Goal: Task Accomplishment & Management: Use online tool/utility

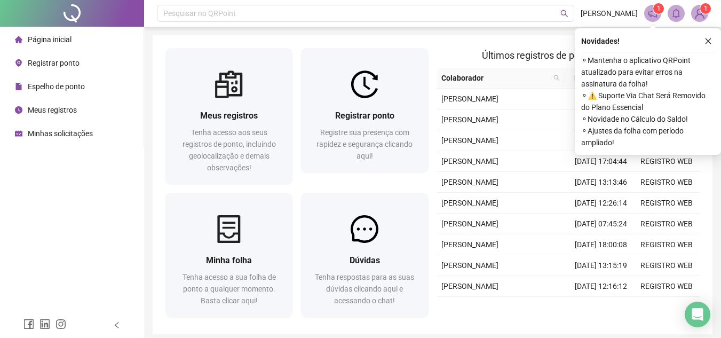
click at [707, 48] on div "Novidades ! ⚬ Mantenha o aplicativo QRPoint atualizado para evitar erros na ass…" at bounding box center [648, 91] width 146 height 127
click at [708, 45] on button "button" at bounding box center [708, 41] width 13 height 13
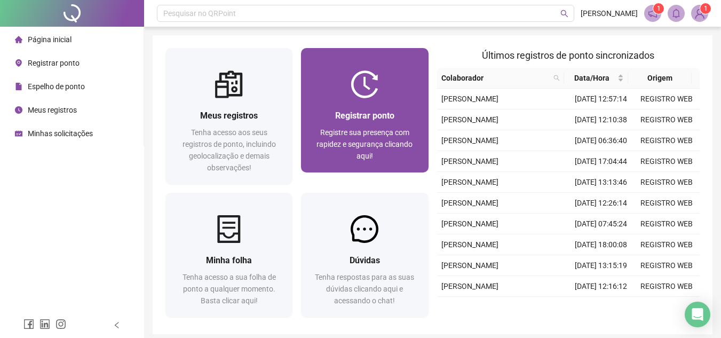
click at [402, 116] on div "Registrar ponto" at bounding box center [364, 115] width 101 height 13
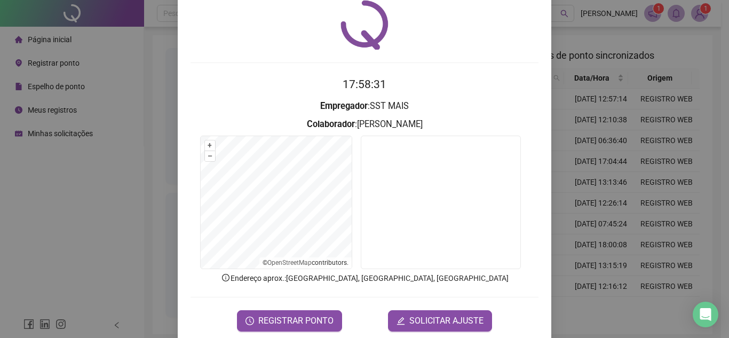
scroll to position [56, 0]
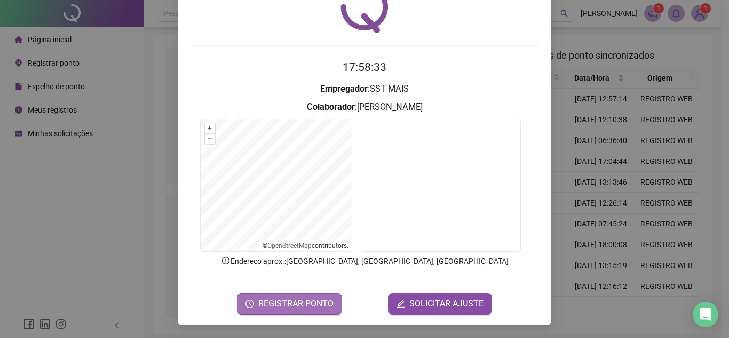
click at [269, 304] on span "REGISTRAR PONTO" at bounding box center [295, 303] width 75 height 13
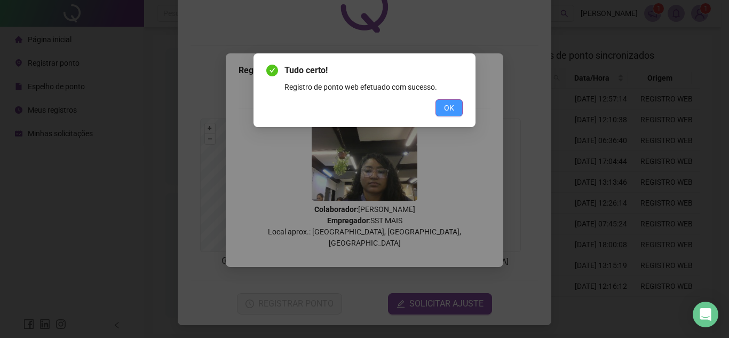
click at [453, 108] on span "OK" at bounding box center [449, 108] width 10 height 12
